Goal: Task Accomplishment & Management: Manage account settings

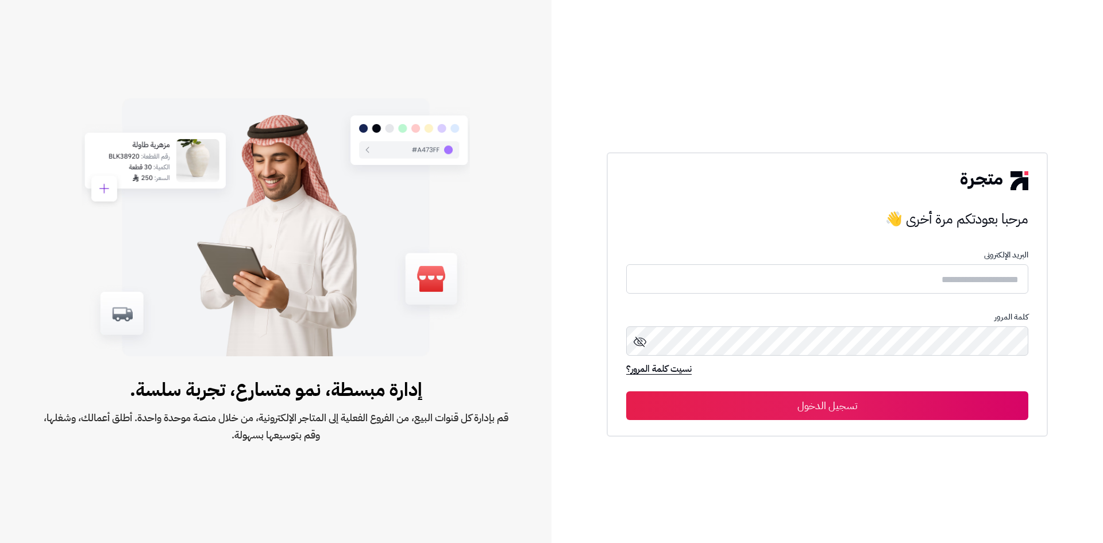
click at [801, 264] on form "البريد الإلكترونى كلمة المرور نسيت كلمة المرور؟ تسجيل الدخول" at bounding box center [827, 334] width 402 height 169
click at [802, 272] on input "text" at bounding box center [827, 279] width 402 height 30
type input "**********"
click at [626, 392] on button "تسجيل الدخول" at bounding box center [827, 406] width 402 height 29
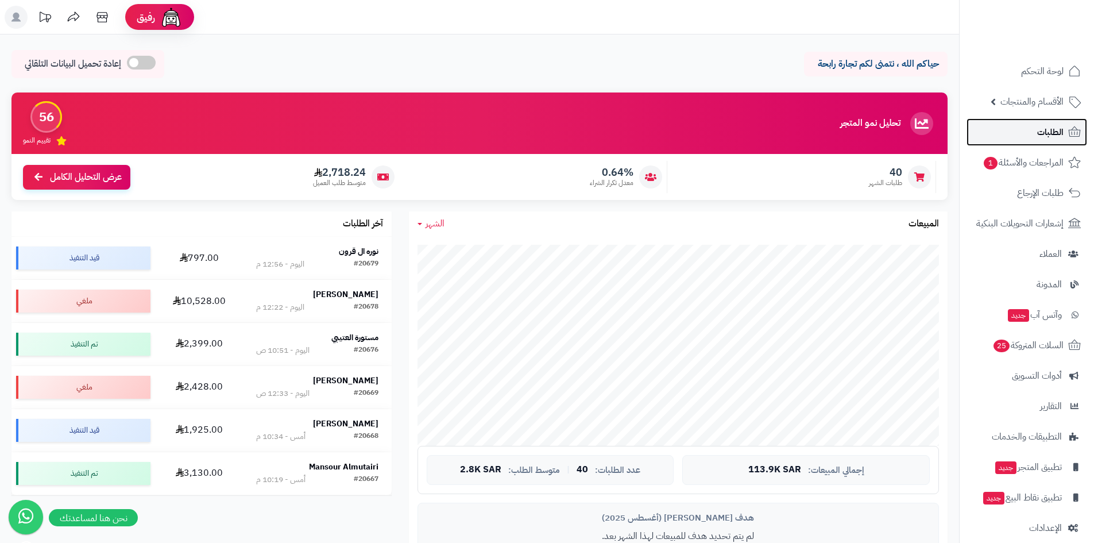
click at [1039, 140] on span "الطلبات" at bounding box center [1051, 132] width 26 height 16
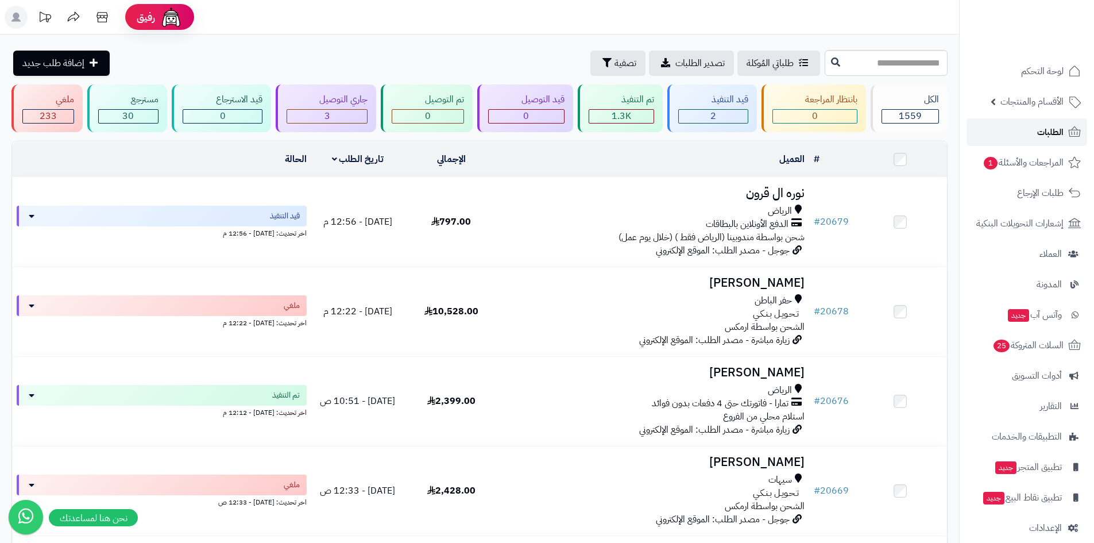
click at [989, 132] on link "الطلبات" at bounding box center [1027, 132] width 121 height 28
click at [728, 114] on div "2" at bounding box center [713, 116] width 69 height 13
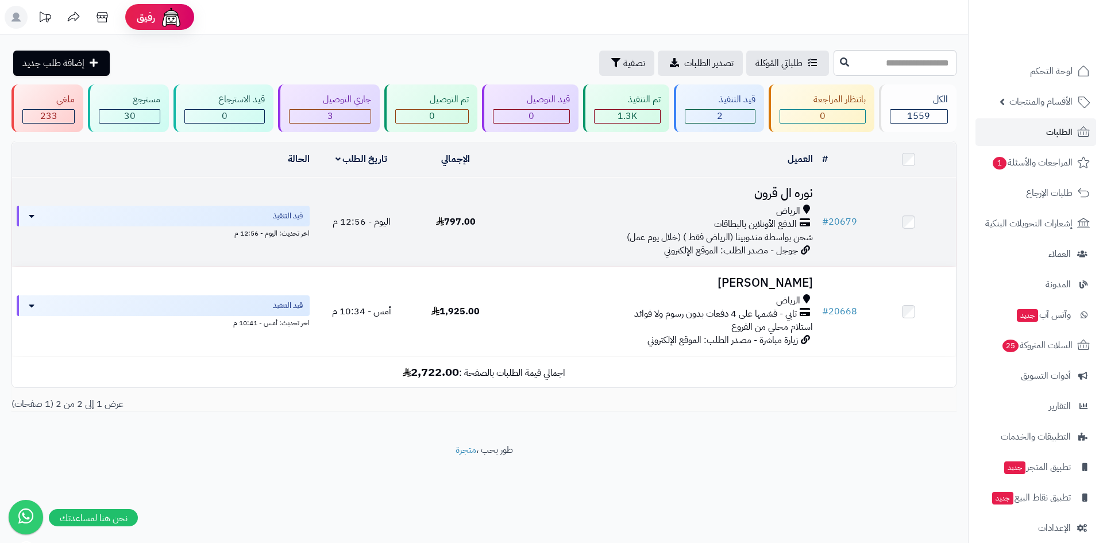
click at [780, 187] on h3 "نوره ال قرون" at bounding box center [660, 193] width 305 height 13
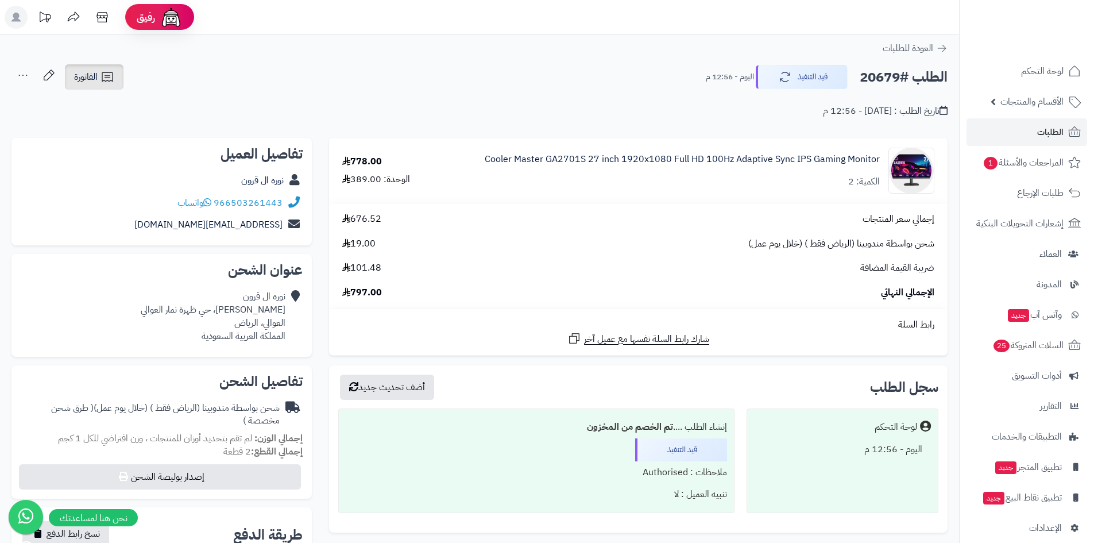
click at [109, 79] on icon at bounding box center [108, 77] width 14 height 14
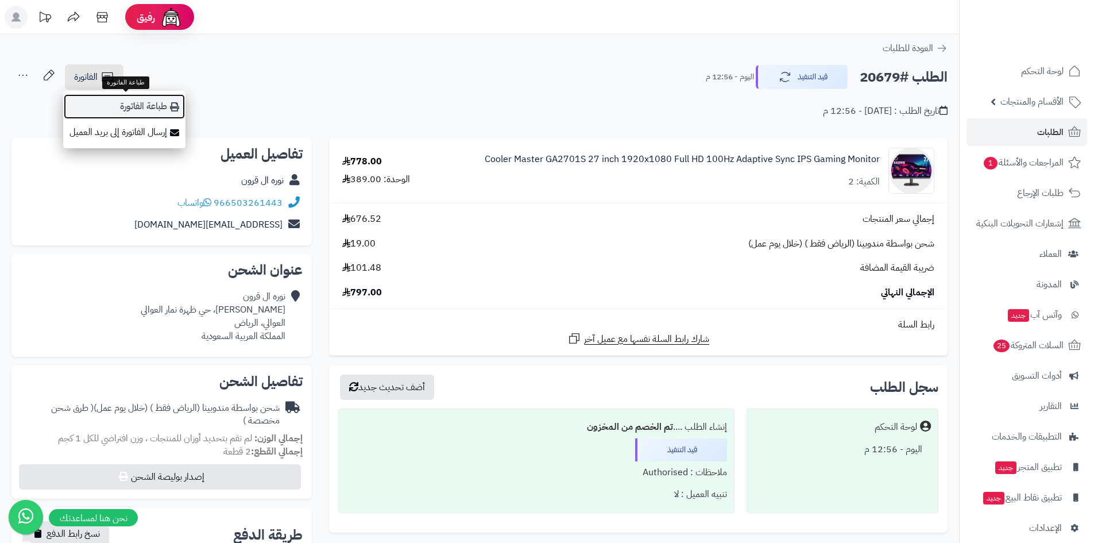
click at [118, 105] on link "طباعة الفاتورة" at bounding box center [124, 107] width 122 height 26
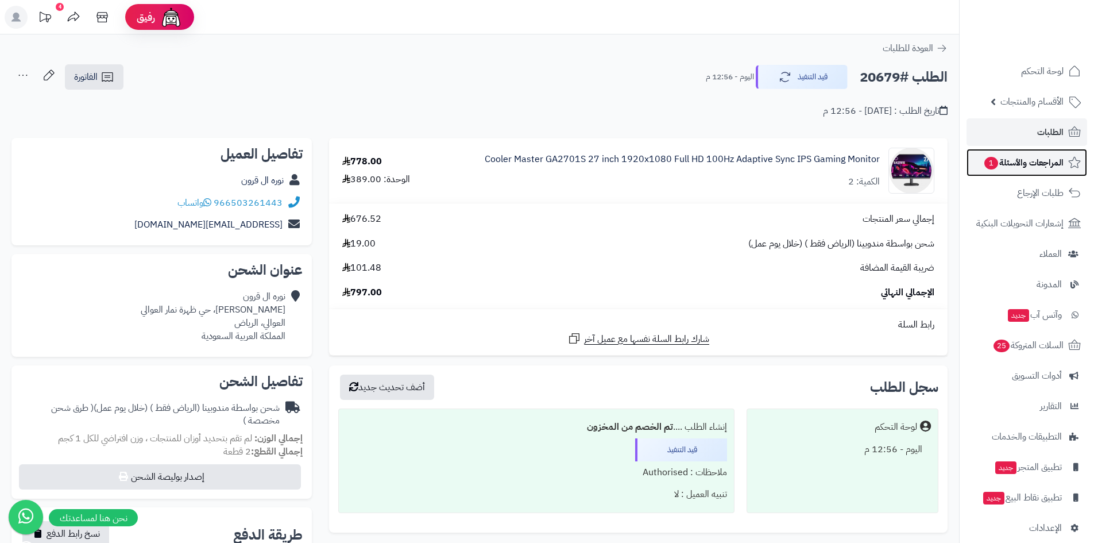
click at [997, 163] on span "1" at bounding box center [992, 163] width 14 height 13
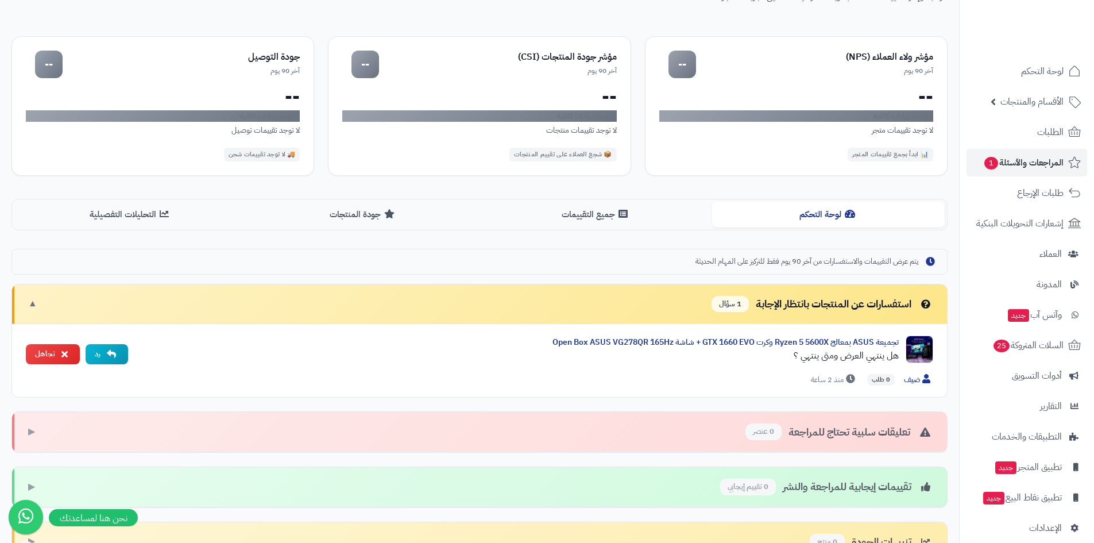
scroll to position [172, 0]
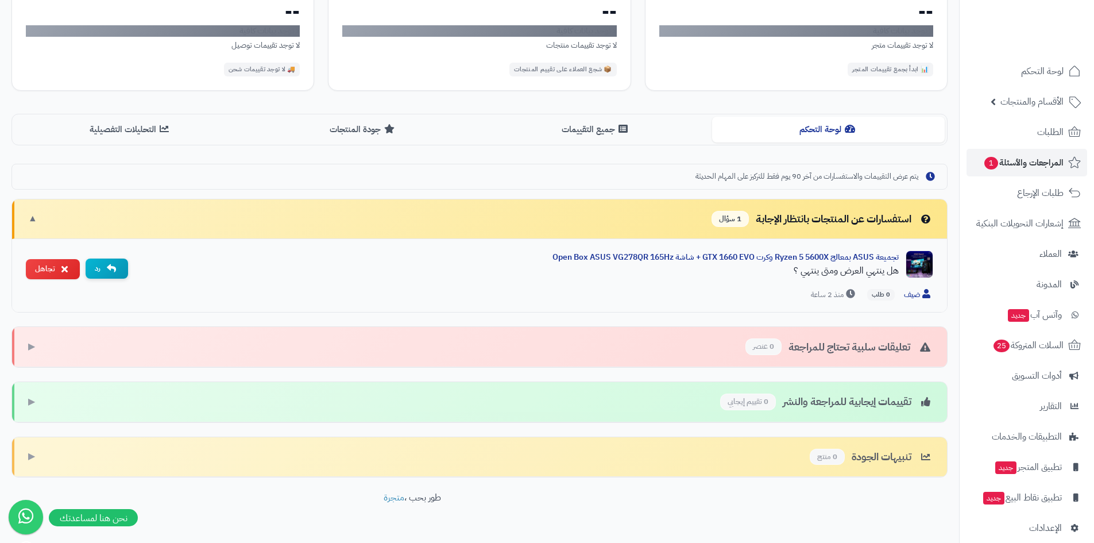
click at [111, 275] on button "رد" at bounding box center [107, 269] width 43 height 20
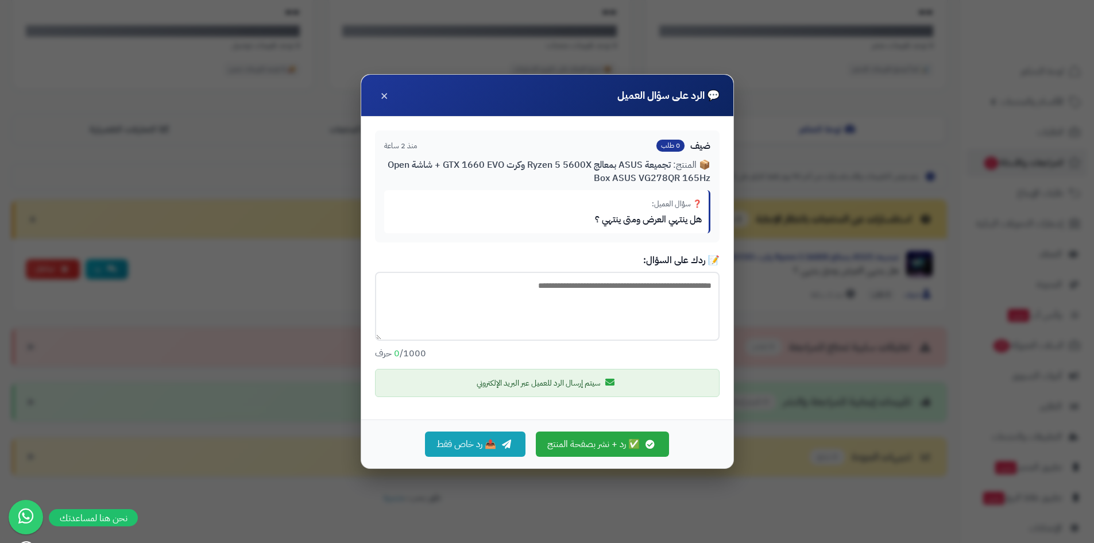
click at [662, 326] on textarea at bounding box center [547, 306] width 345 height 69
type textarea "**********"
click at [600, 442] on button "✅ رد + نشر بصفحة المنتج" at bounding box center [602, 443] width 133 height 25
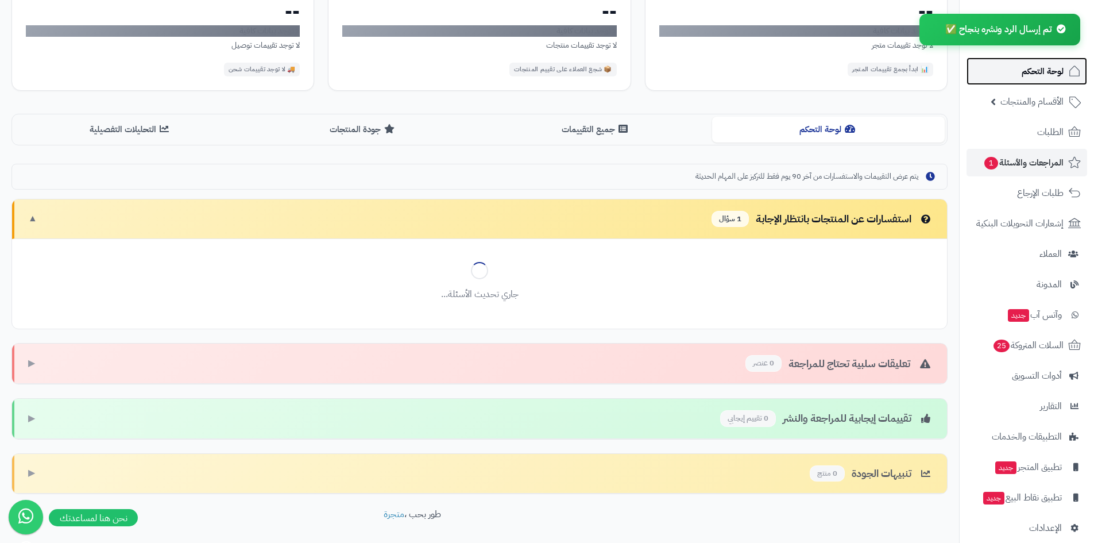
click at [1017, 75] on link "لوحة التحكم" at bounding box center [1027, 71] width 121 height 28
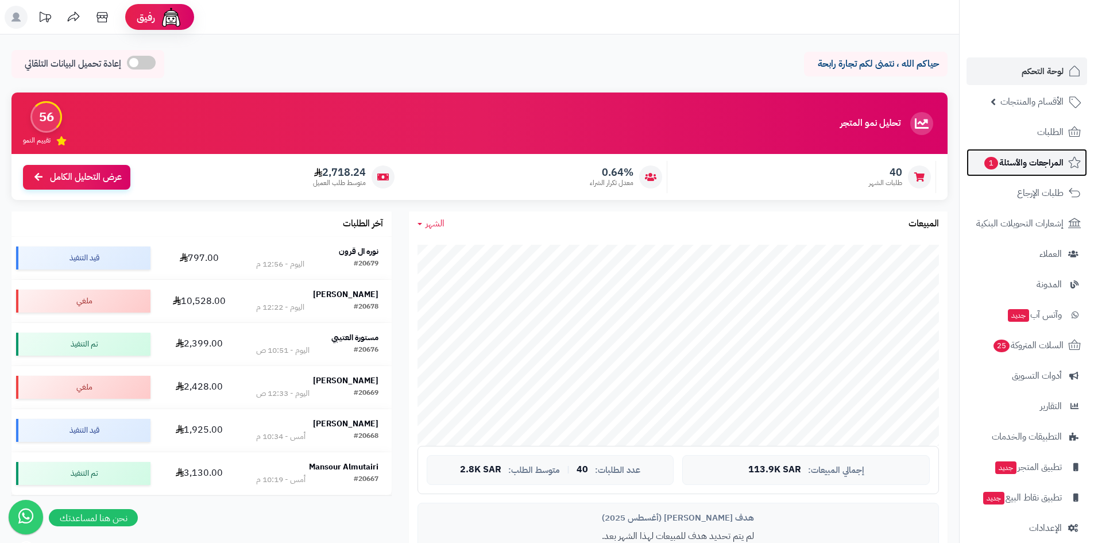
click at [1022, 156] on span "المراجعات والأسئلة 1" at bounding box center [1024, 163] width 80 height 16
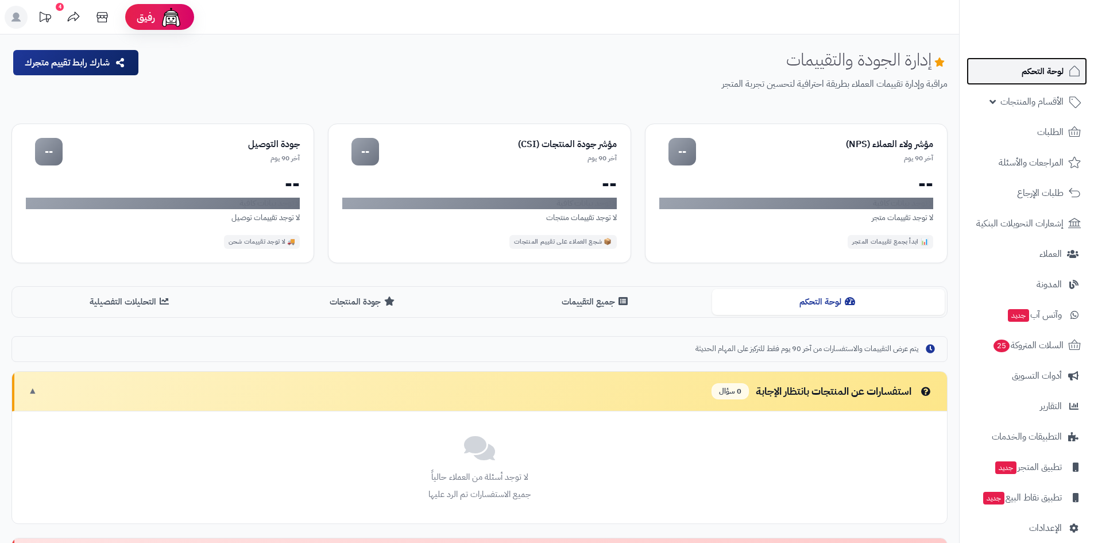
click at [1031, 78] on span "لوحة التحكم" at bounding box center [1043, 71] width 42 height 16
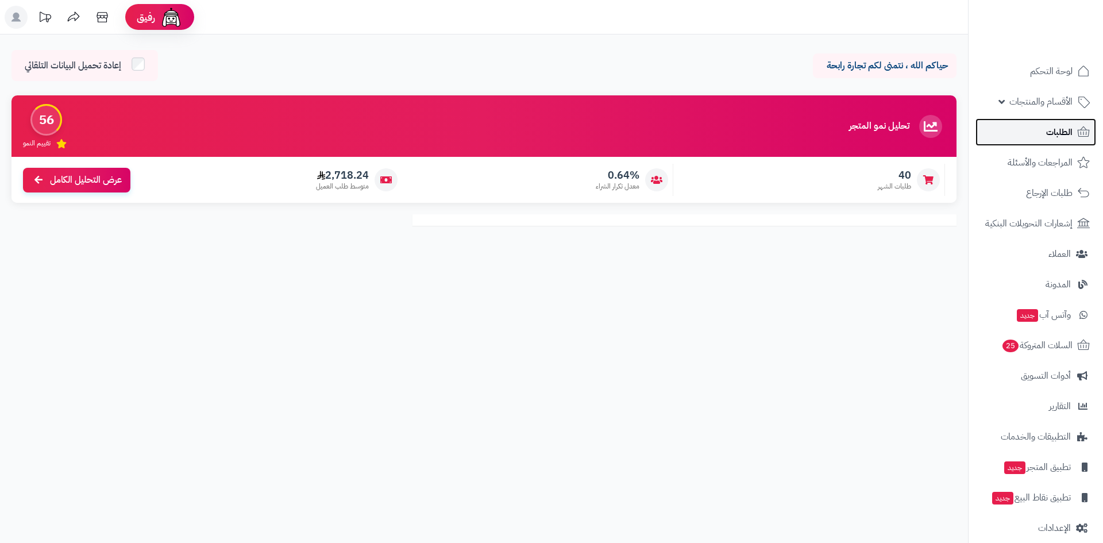
click at [1031, 137] on link "الطلبات" at bounding box center [1036, 132] width 121 height 28
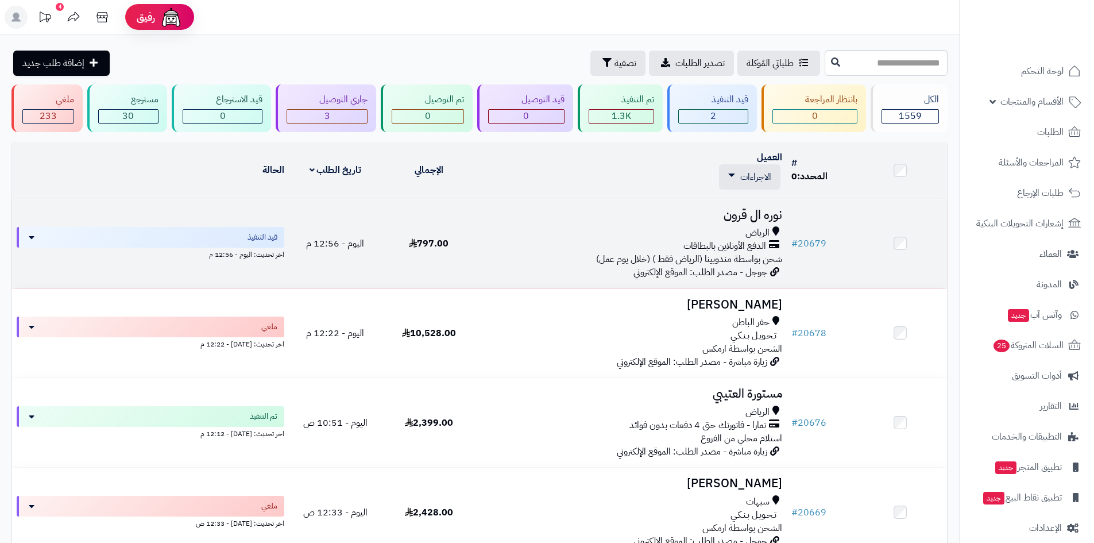
click at [740, 213] on h3 "نوره ال قرون" at bounding box center [631, 215] width 302 height 13
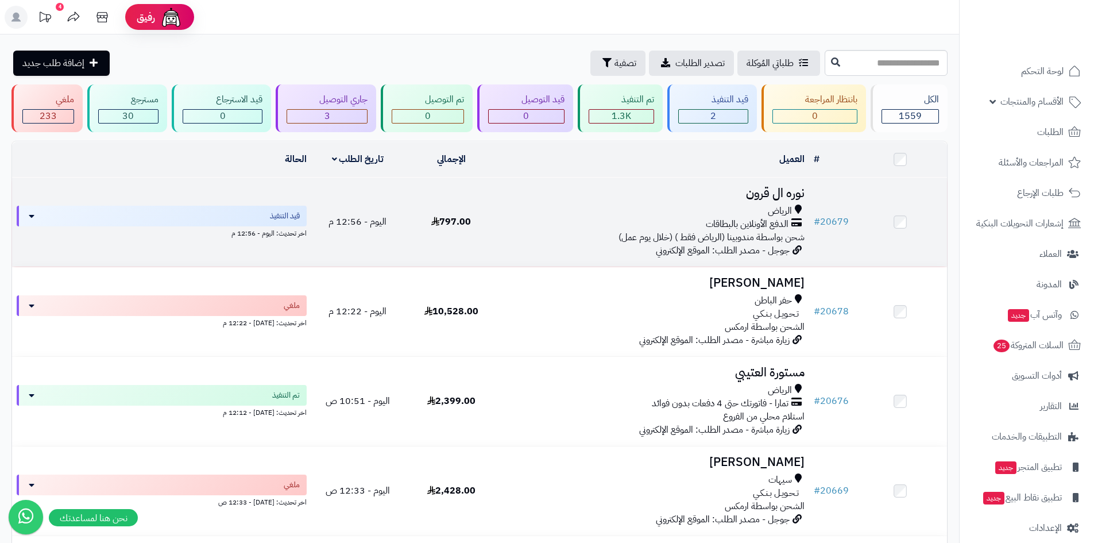
click at [767, 191] on h3 "نوره ال قرون" at bounding box center [654, 193] width 302 height 13
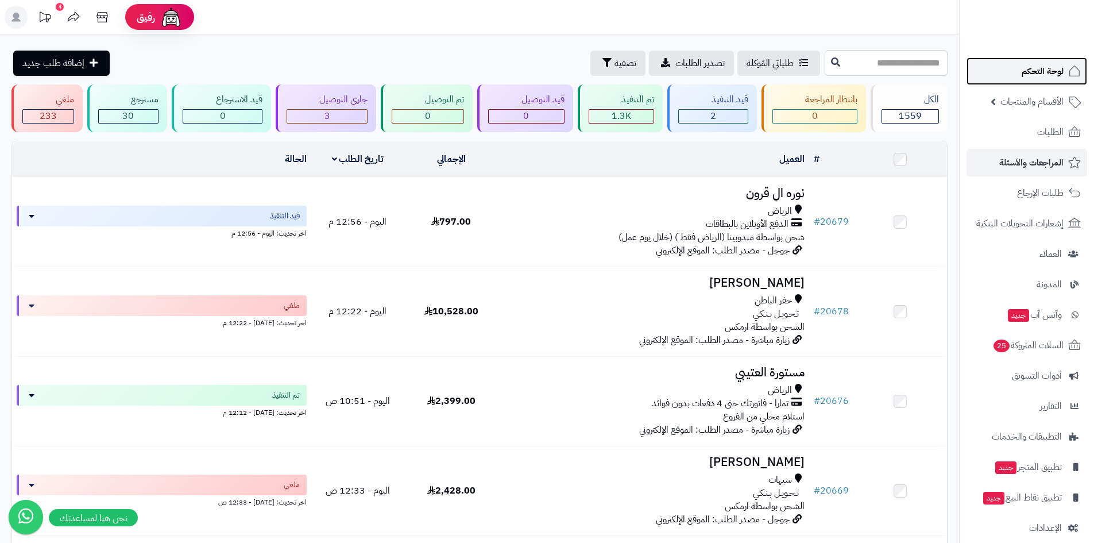
click at [1030, 68] on span "لوحة التحكم" at bounding box center [1043, 71] width 42 height 16
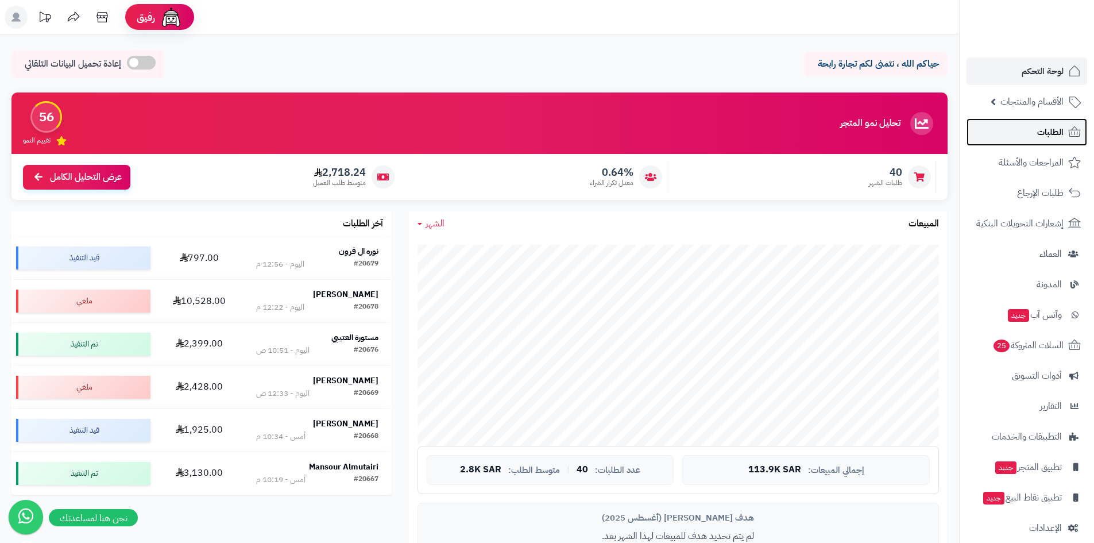
click at [998, 130] on link "الطلبات" at bounding box center [1027, 132] width 121 height 28
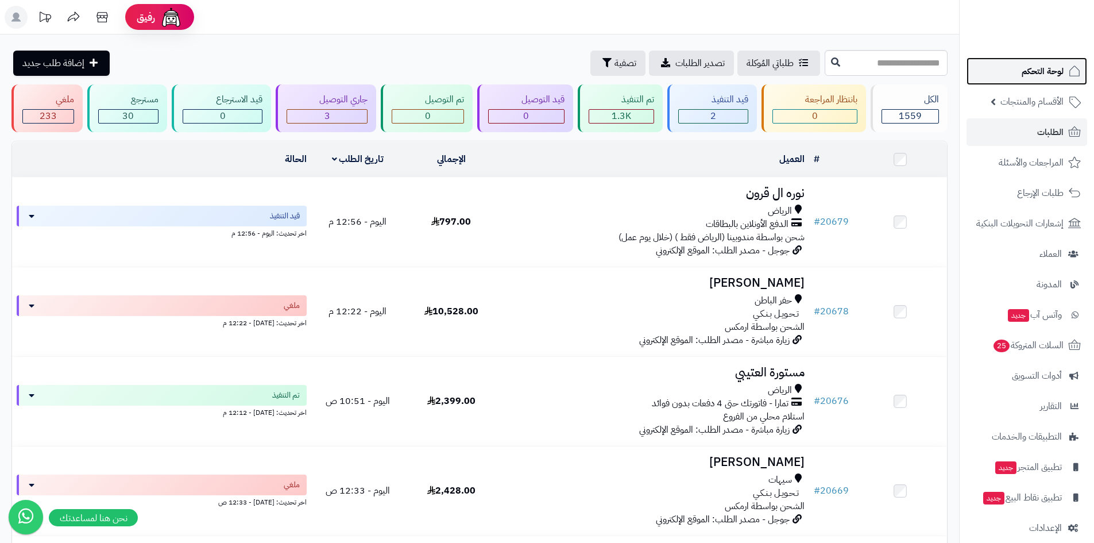
click at [1017, 72] on link "لوحة التحكم" at bounding box center [1027, 71] width 121 height 28
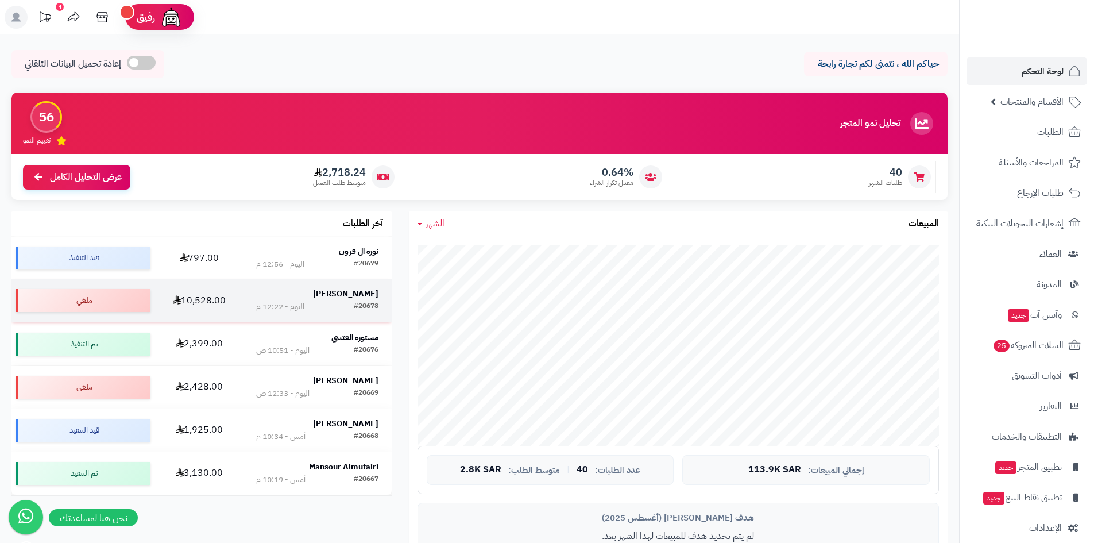
click at [362, 297] on strong "[PERSON_NAME]" at bounding box center [345, 294] width 65 height 12
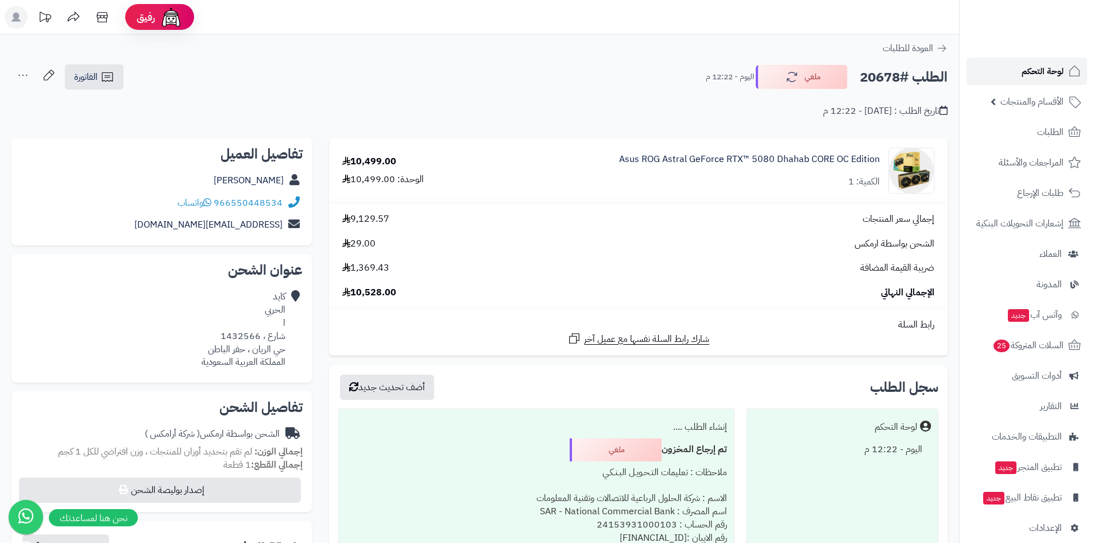
click at [1015, 65] on link "لوحة التحكم" at bounding box center [1027, 71] width 121 height 28
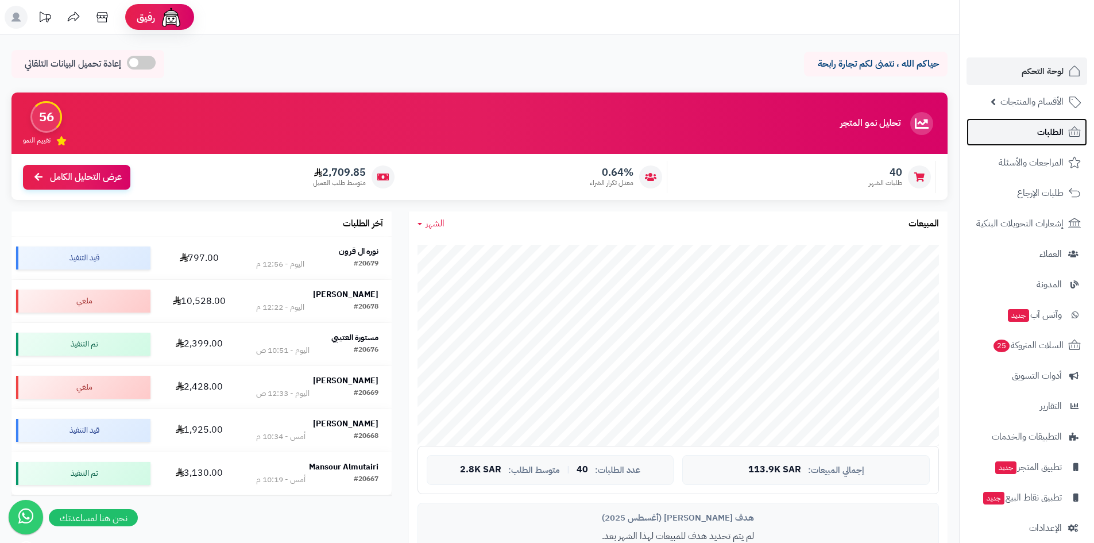
click at [1059, 130] on span "الطلبات" at bounding box center [1051, 132] width 26 height 16
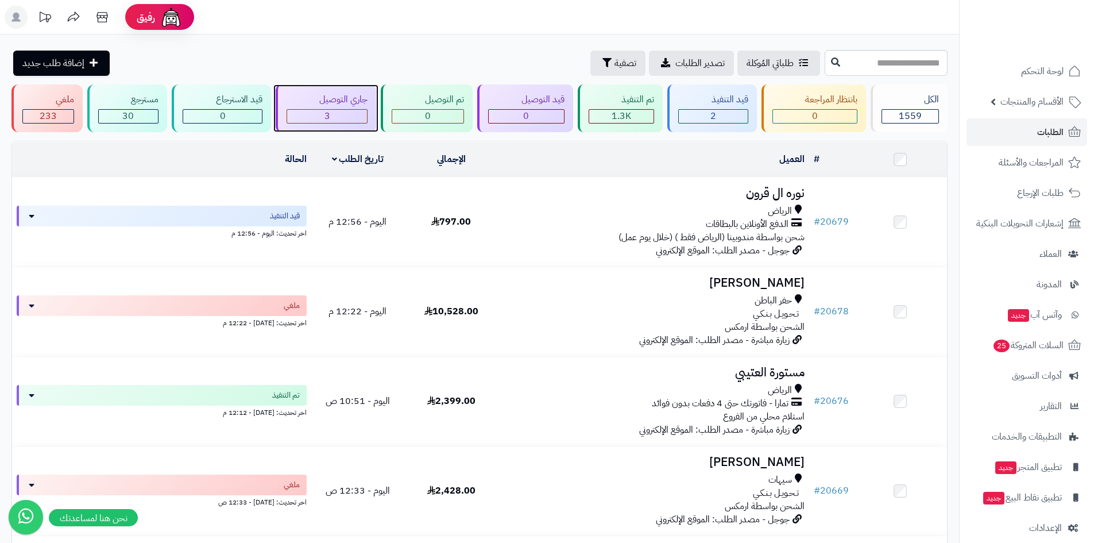
click at [312, 115] on div "3" at bounding box center [327, 116] width 80 height 13
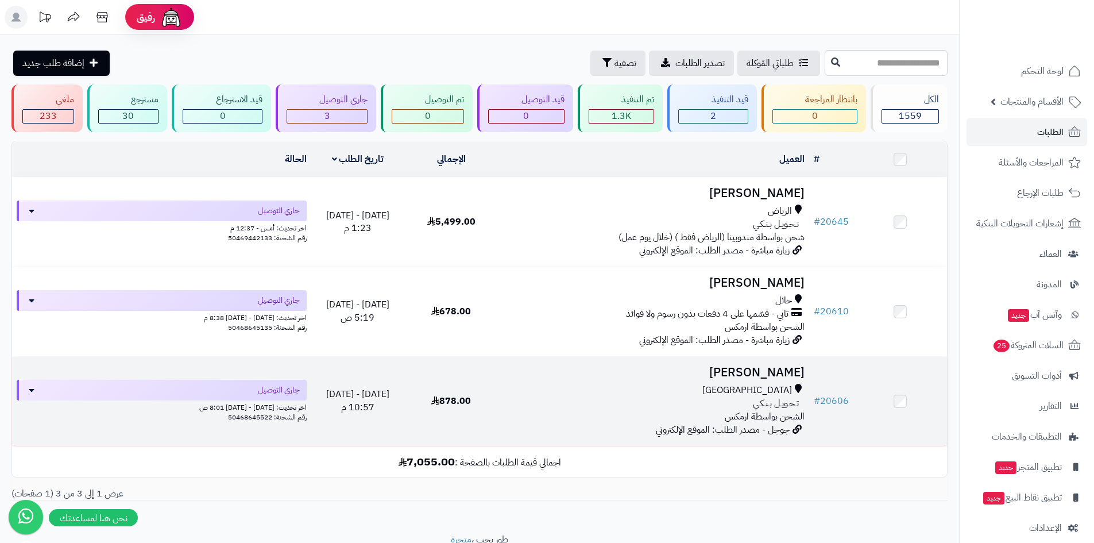
click at [733, 373] on h3 "Mohammed Abbas Radwan" at bounding box center [654, 372] width 302 height 13
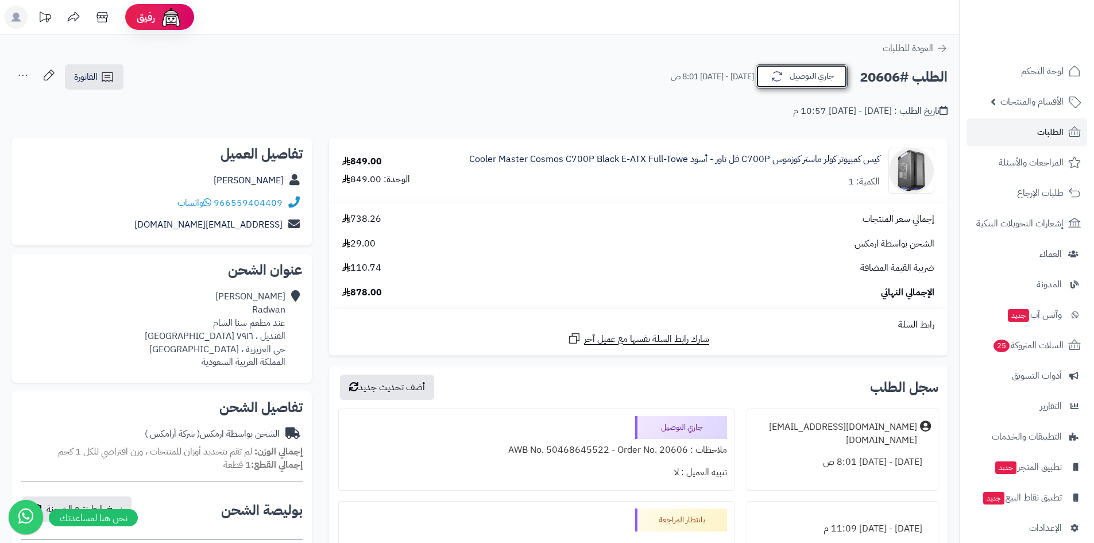
click at [788, 84] on button "جاري التوصيل" at bounding box center [802, 76] width 92 height 24
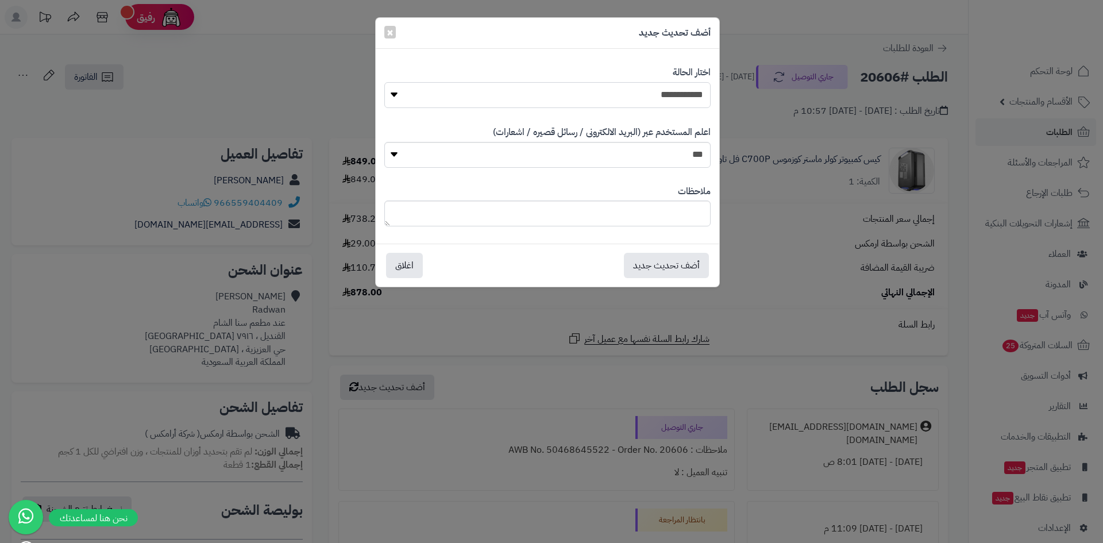
click at [641, 95] on select "**********" at bounding box center [547, 95] width 326 height 26
select select "*"
click at [384, 82] on select "**********" at bounding box center [547, 95] width 326 height 26
click at [672, 263] on button "أضف تحديث جديد" at bounding box center [666, 264] width 85 height 25
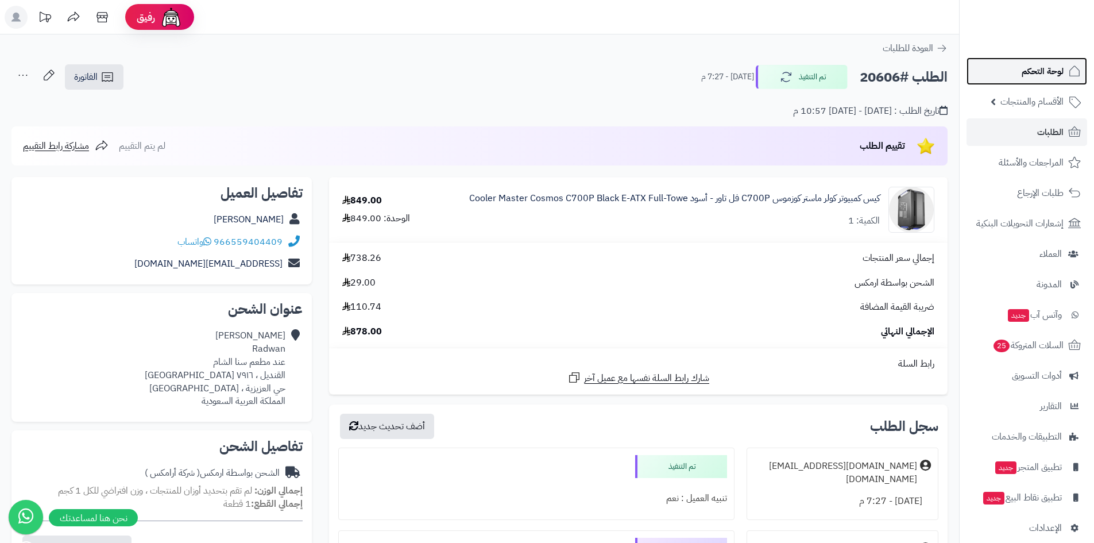
click at [1029, 73] on span "لوحة التحكم" at bounding box center [1043, 71] width 42 height 16
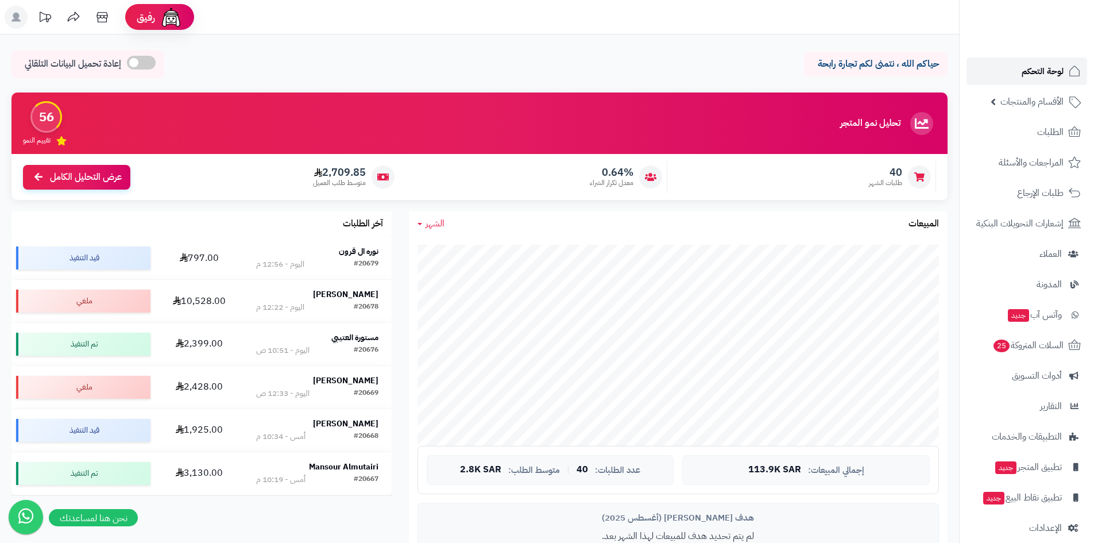
click at [1016, 66] on link "لوحة التحكم" at bounding box center [1027, 71] width 121 height 28
click at [1006, 69] on link "لوحة التحكم" at bounding box center [1027, 71] width 121 height 28
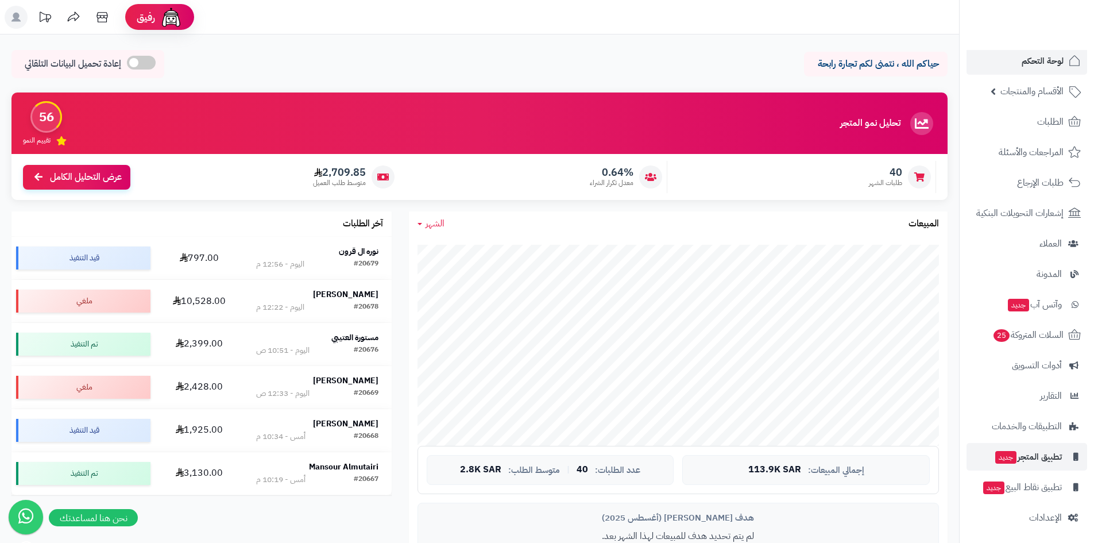
scroll to position [13, 0]
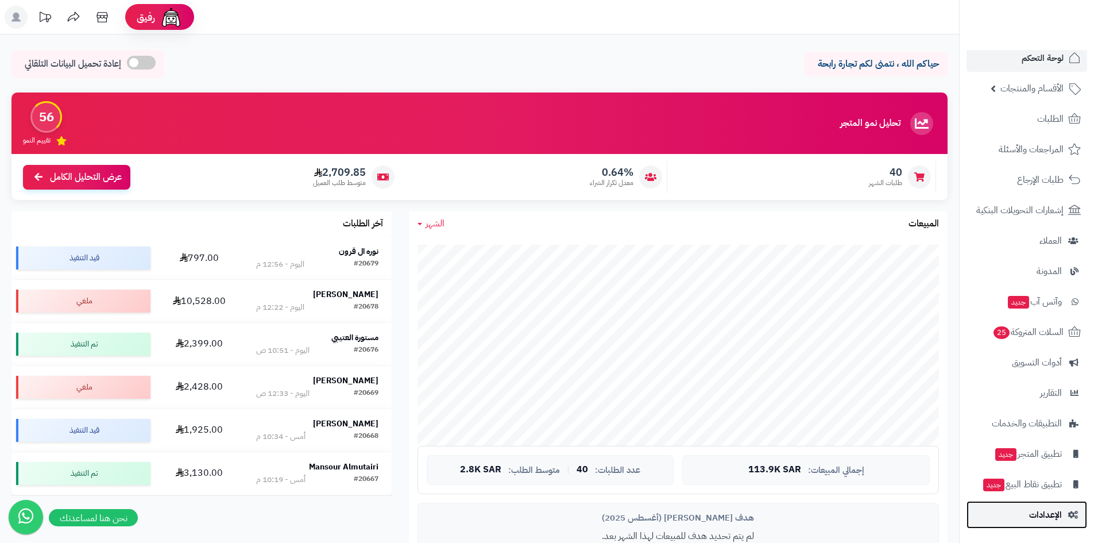
click at [1027, 523] on link "الإعدادات" at bounding box center [1027, 515] width 121 height 28
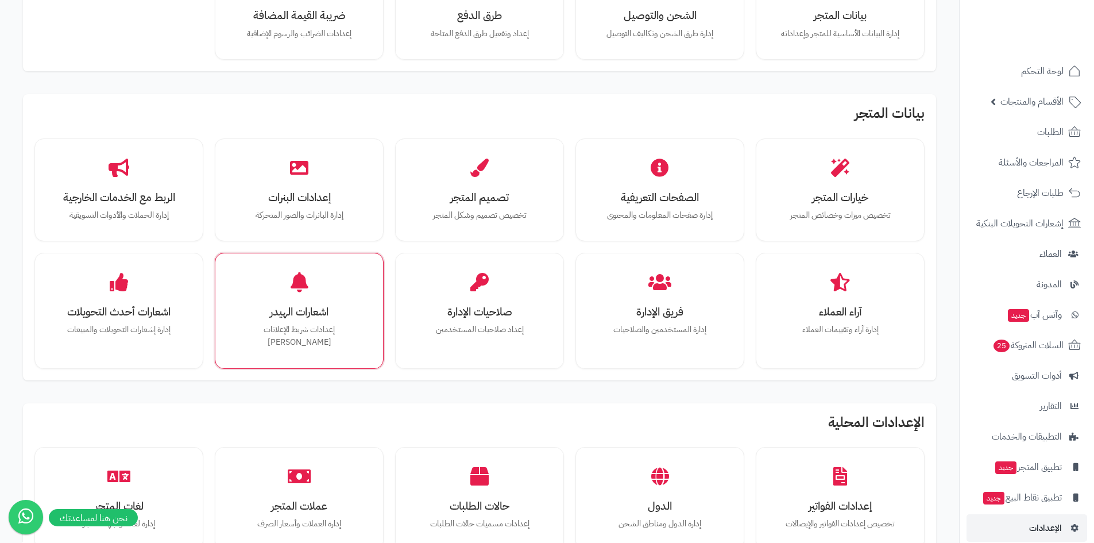
scroll to position [172, 0]
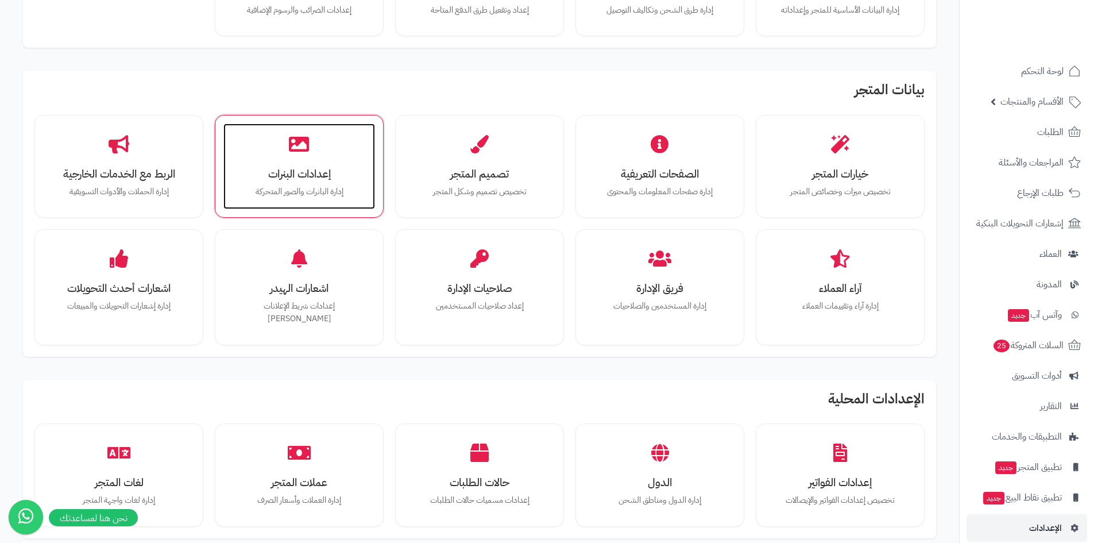
click at [305, 178] on h3 "إعدادات البنرات" at bounding box center [299, 174] width 129 height 12
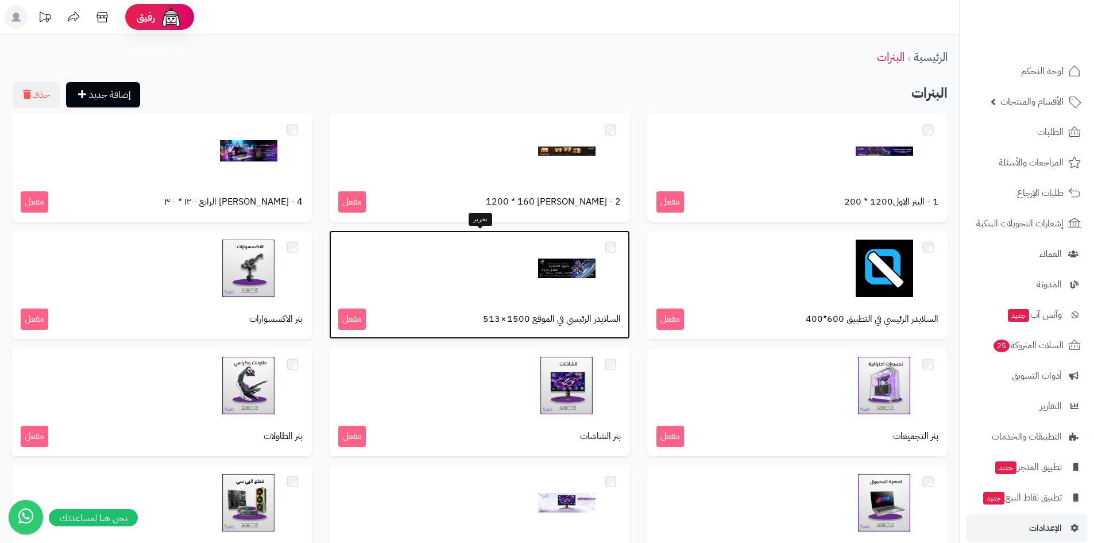
click at [588, 277] on img at bounding box center [566, 268] width 57 height 57
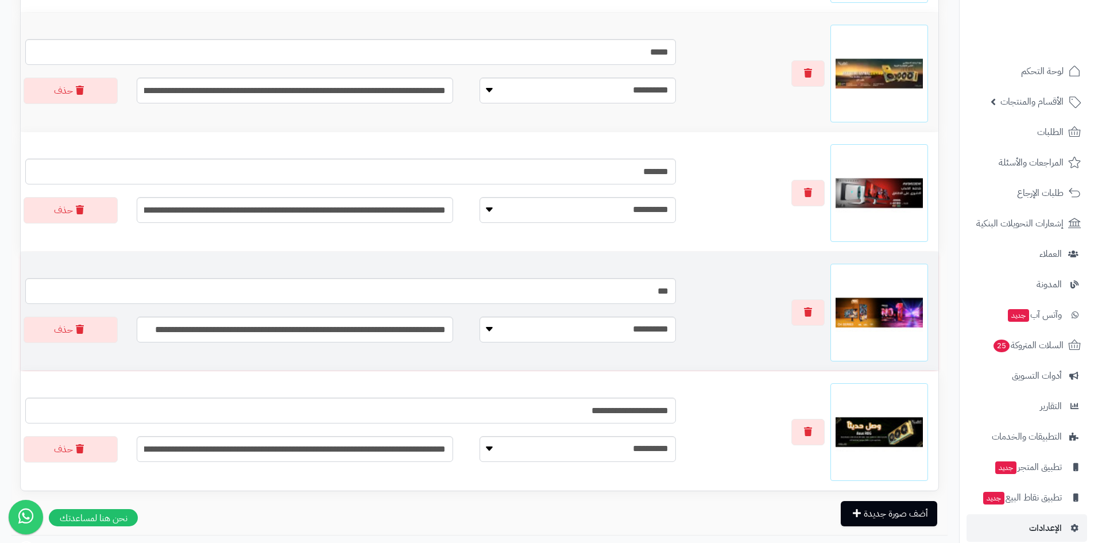
scroll to position [517, 0]
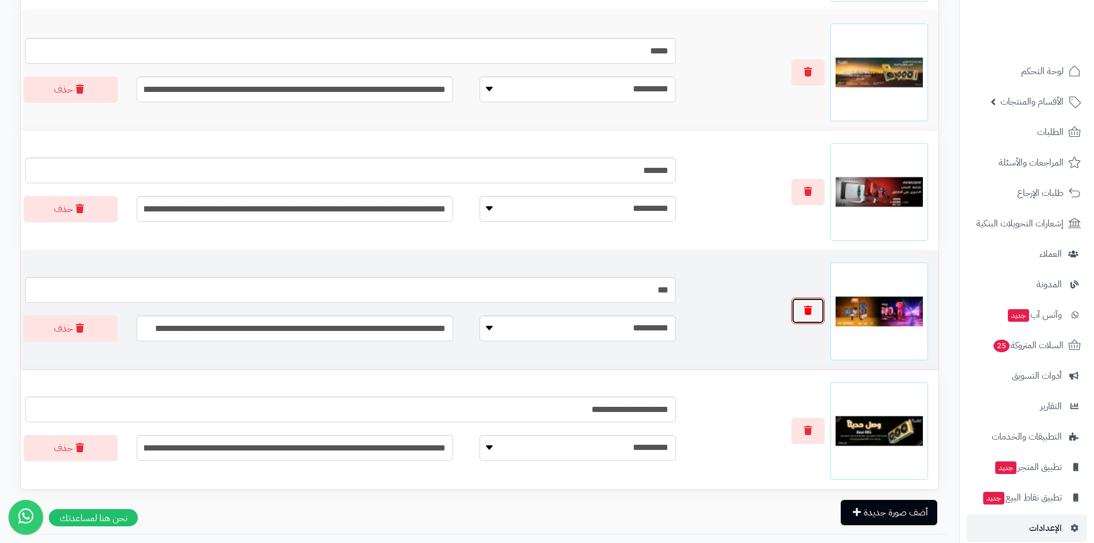
click at [804, 310] on icon "button" at bounding box center [808, 310] width 8 height 9
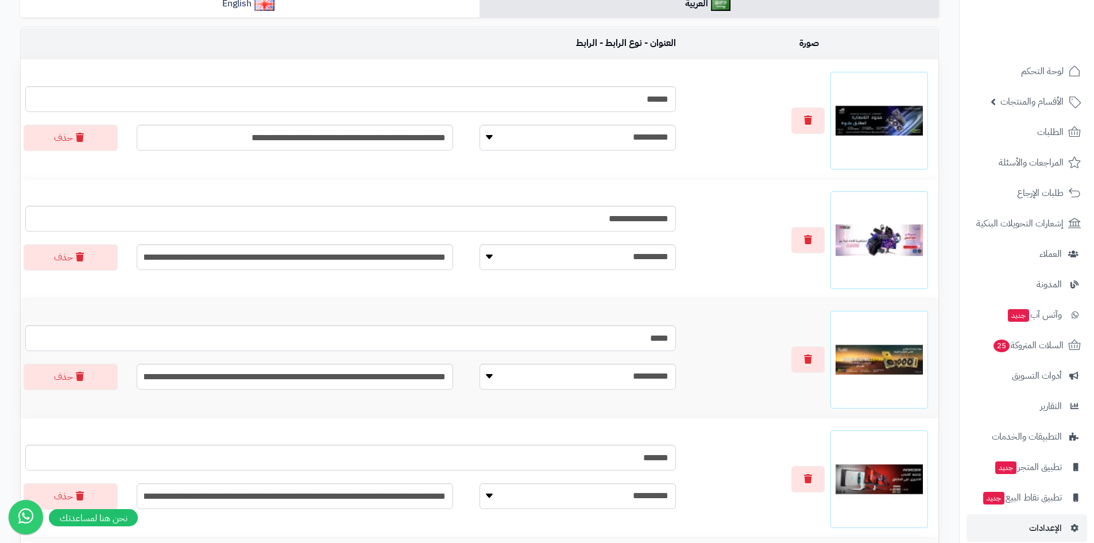
scroll to position [0, 0]
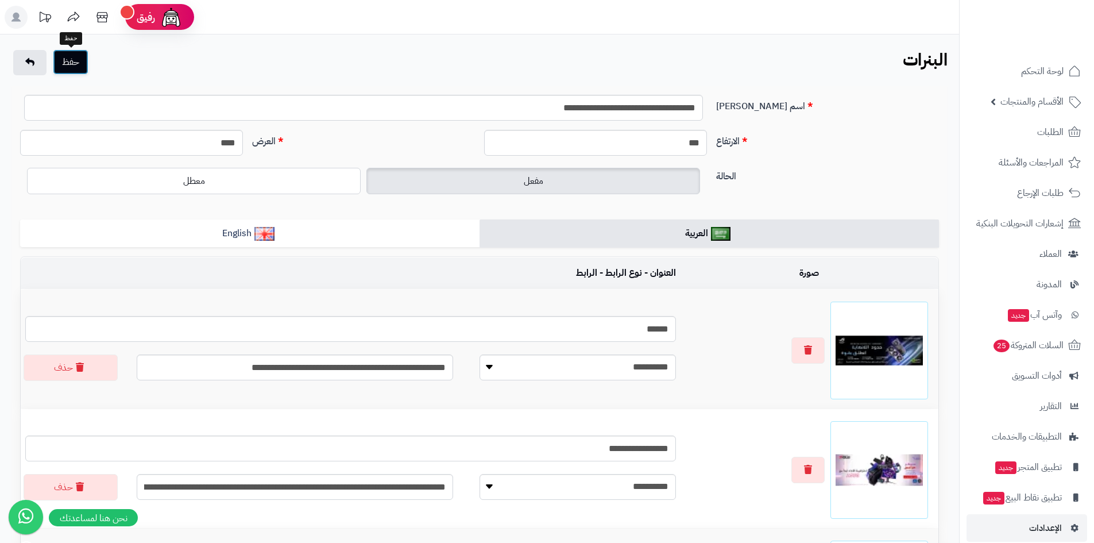
click at [63, 57] on button "حفظ" at bounding box center [71, 61] width 36 height 25
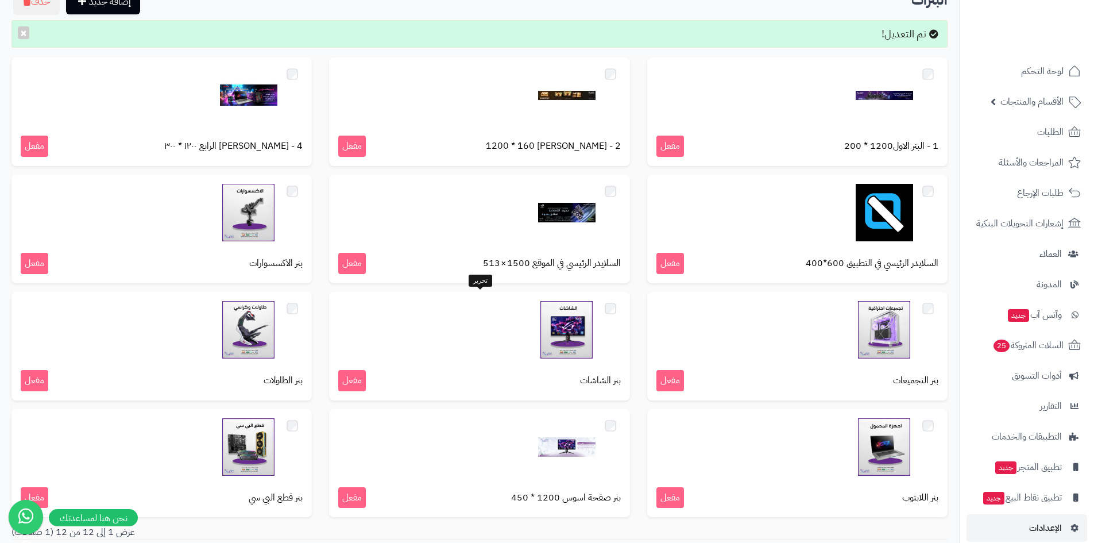
scroll to position [179, 0]
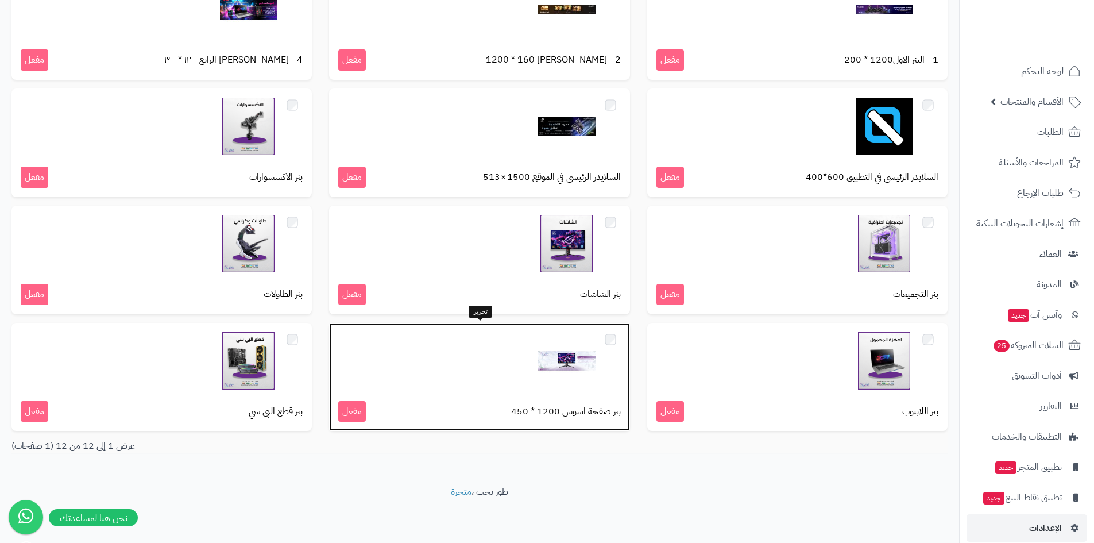
click at [570, 373] on img at bounding box center [566, 360] width 57 height 57
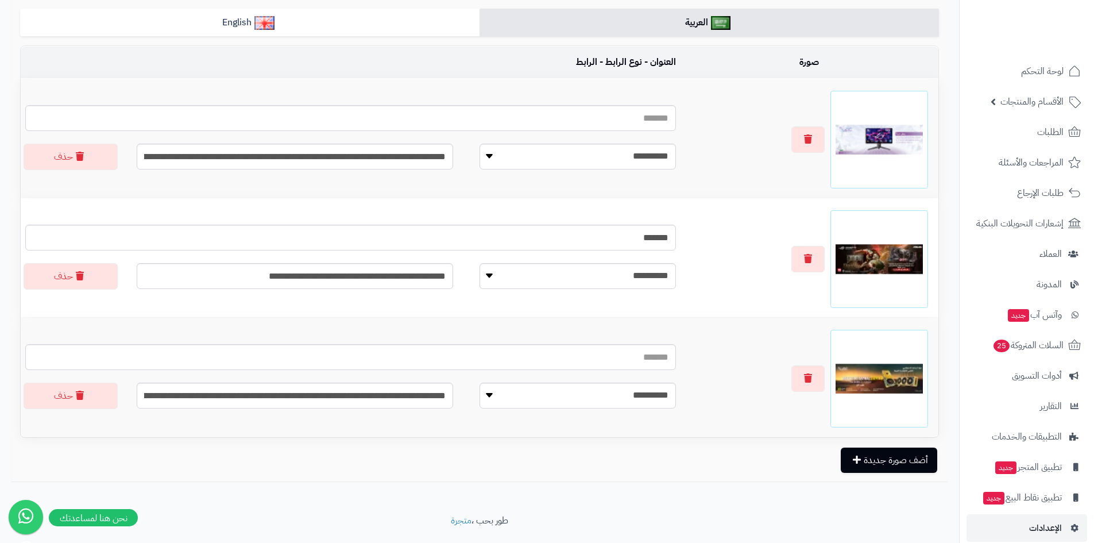
scroll to position [230, 0]
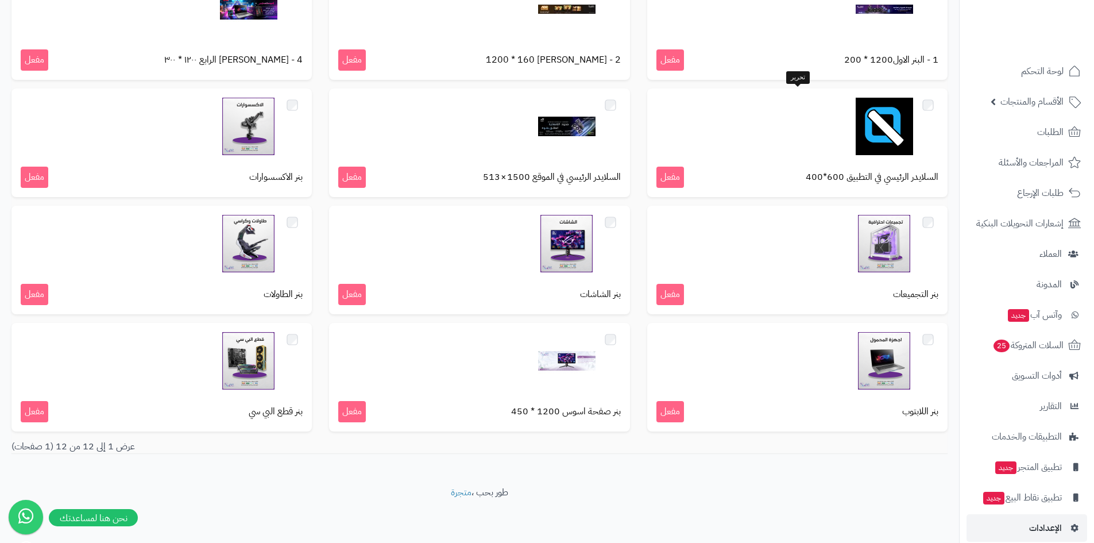
scroll to position [27, 0]
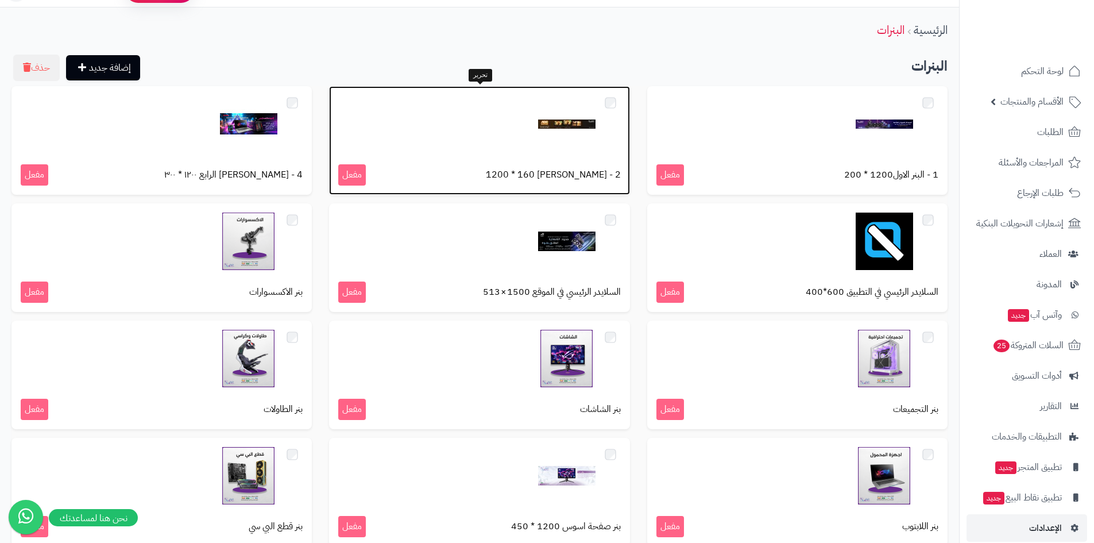
click at [584, 121] on img at bounding box center [566, 123] width 57 height 57
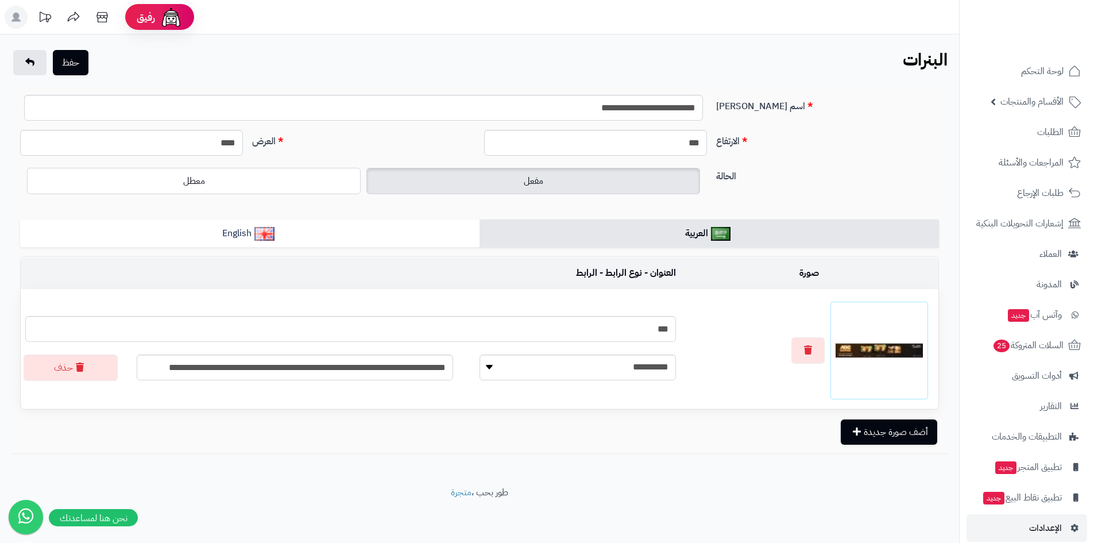
click at [888, 350] on img at bounding box center [879, 350] width 87 height 87
click at [882, 364] on img at bounding box center [879, 350] width 87 height 87
click at [874, 346] on img at bounding box center [879, 350] width 87 height 87
click at [811, 352] on icon "button" at bounding box center [808, 349] width 8 height 9
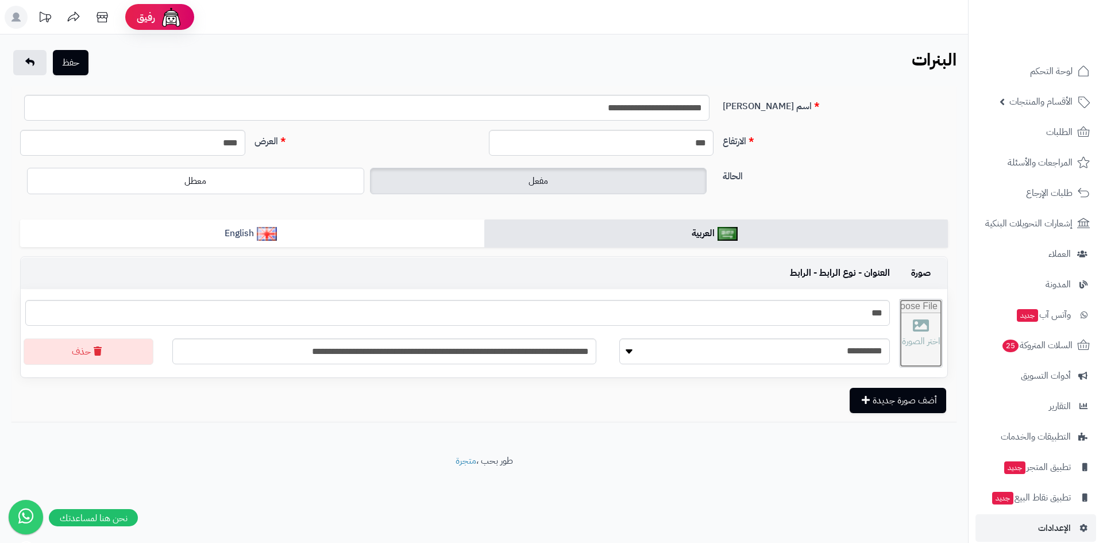
click at [907, 327] on input "file" at bounding box center [921, 333] width 43 height 68
click at [922, 334] on input "file" at bounding box center [921, 333] width 43 height 68
click at [77, 68] on button "حفظ" at bounding box center [71, 61] width 36 height 25
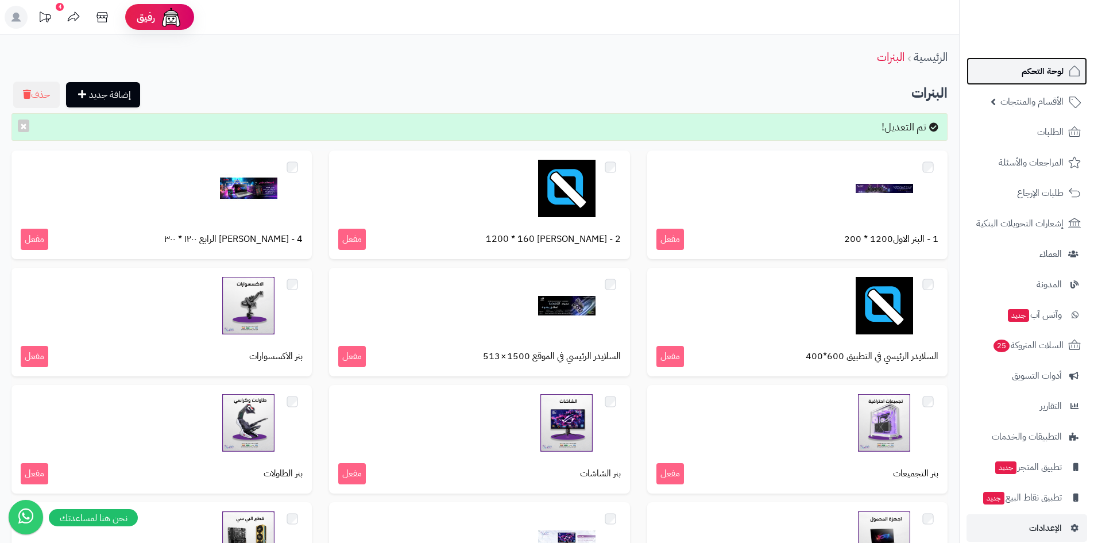
click at [1007, 61] on link "لوحة التحكم" at bounding box center [1027, 71] width 121 height 28
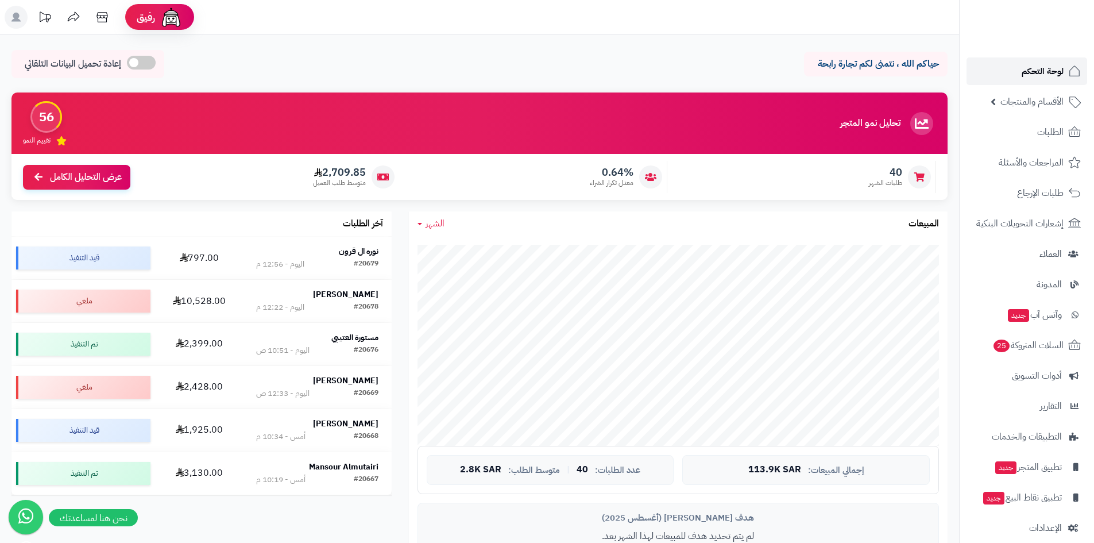
click at [1047, 82] on link "لوحة التحكم" at bounding box center [1027, 71] width 121 height 28
